Goal: Find specific page/section

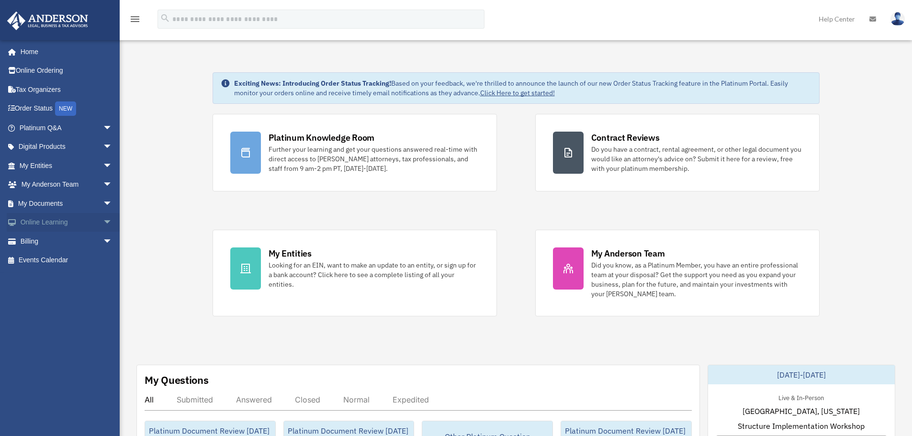
click at [103, 221] on span "arrow_drop_down" at bounding box center [112, 223] width 19 height 20
click at [103, 221] on span "arrow_drop_up" at bounding box center [112, 223] width 19 height 20
click at [103, 201] on span "arrow_drop_down" at bounding box center [112, 204] width 19 height 20
click at [62, 238] on link "Meeting Minutes" at bounding box center [70, 241] width 114 height 19
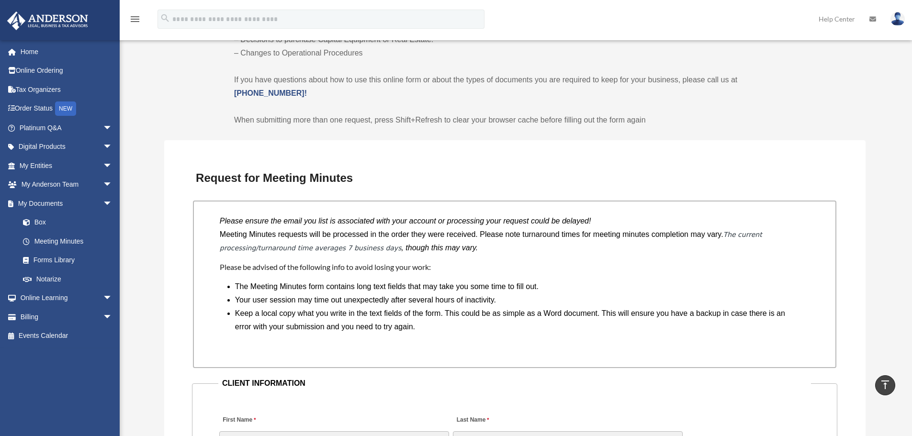
scroll to position [670, 0]
